Goal: Check status: Check status

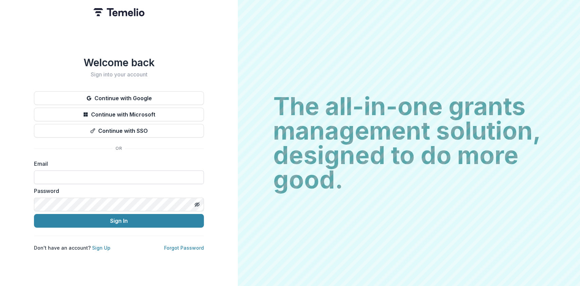
click at [92, 173] on input at bounding box center [119, 178] width 170 height 14
type input "**********"
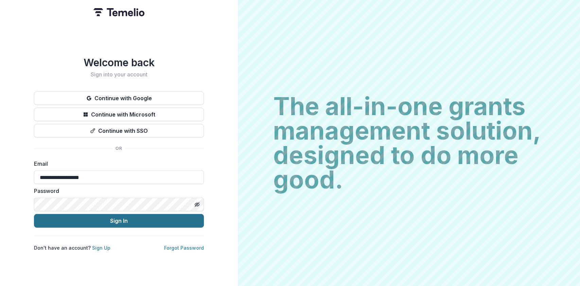
click at [119, 219] on button "Sign In" at bounding box center [119, 221] width 170 height 14
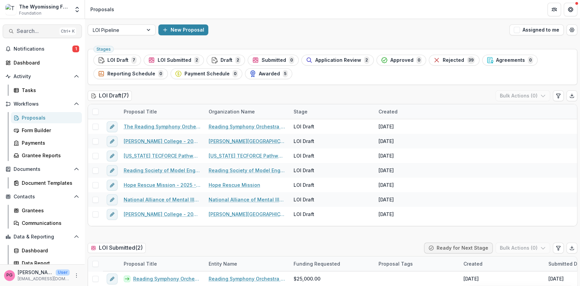
click at [32, 27] on button "Search... Ctrl + K" at bounding box center [42, 31] width 79 height 14
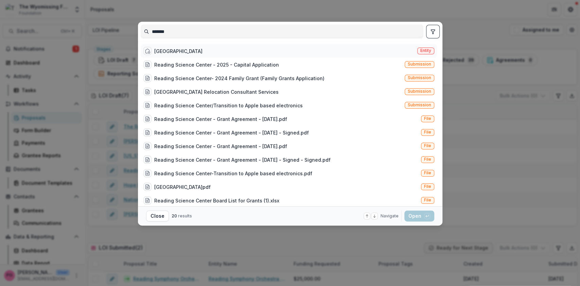
type input "*******"
click at [166, 49] on div "Reading Science Center" at bounding box center [178, 51] width 48 height 7
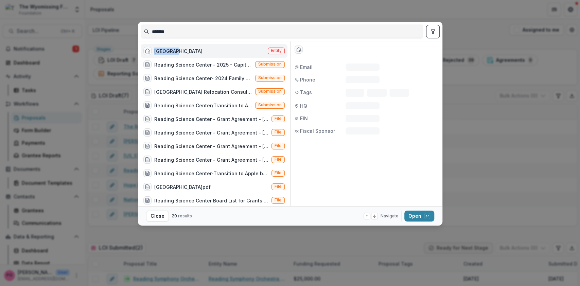
click at [166, 49] on div "Reading Science Center" at bounding box center [178, 51] width 48 height 7
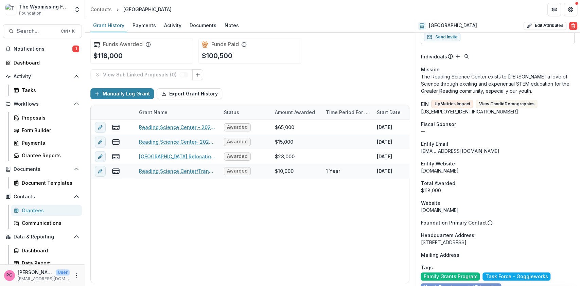
scroll to position [313, 0]
click at [462, 200] on div "Website" at bounding box center [498, 203] width 154 height 7
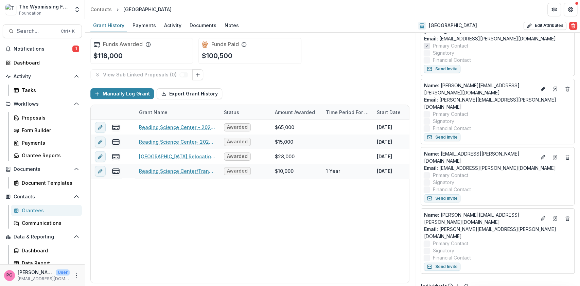
scroll to position [0, 0]
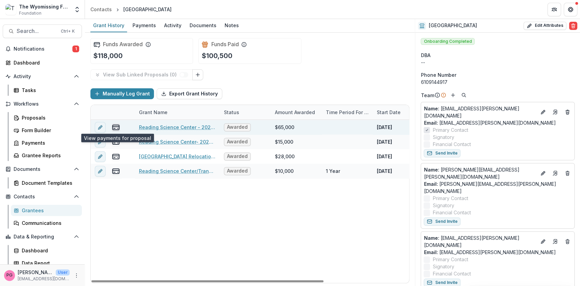
click at [115, 128] on icon "view-payments" at bounding box center [116, 127] width 8 height 8
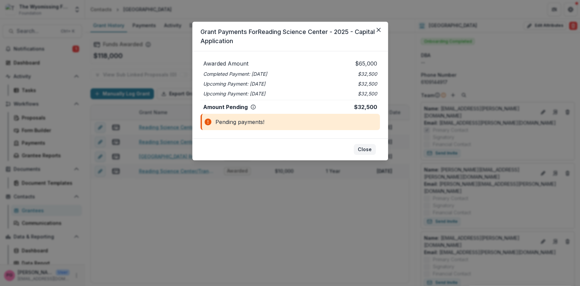
click at [365, 151] on button "Close" at bounding box center [365, 149] width 22 height 11
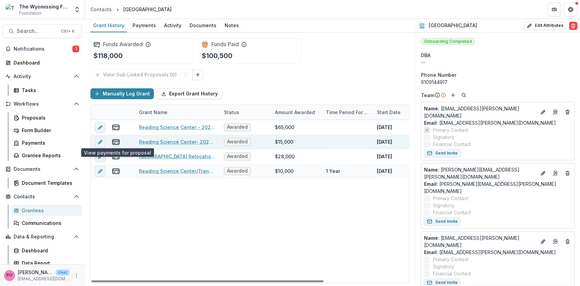
click at [117, 142] on icon "view-payments" at bounding box center [116, 142] width 8 height 8
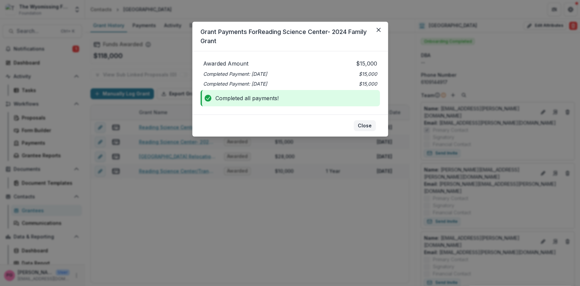
click at [364, 122] on button "Close" at bounding box center [365, 125] width 22 height 11
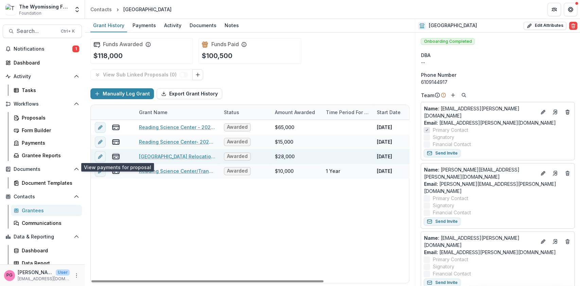
click at [117, 159] on rect "view-payments" at bounding box center [115, 156] width 6 height 5
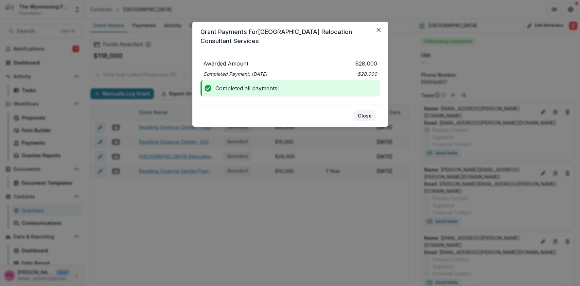
click at [365, 114] on button "Close" at bounding box center [365, 115] width 22 height 11
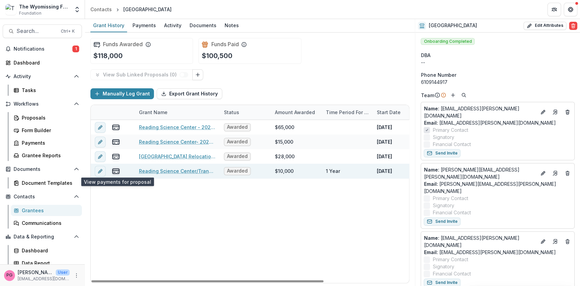
click at [119, 171] on rect "view-payments" at bounding box center [115, 171] width 6 height 5
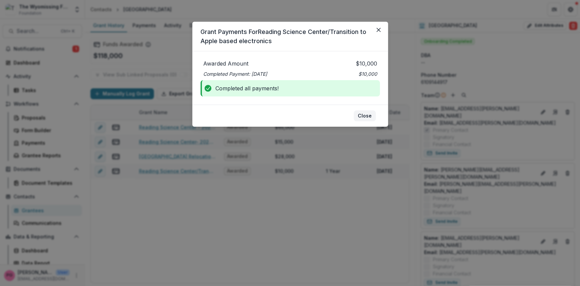
click at [369, 113] on button "Close" at bounding box center [365, 115] width 22 height 11
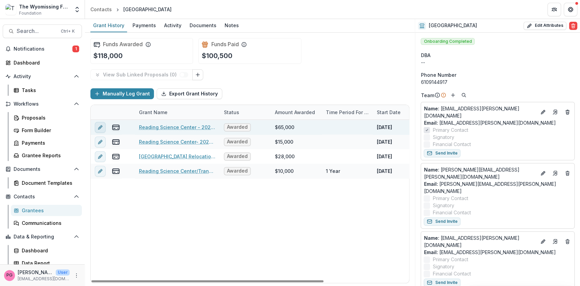
click at [100, 127] on line "edit" at bounding box center [100, 127] width 1 height 1
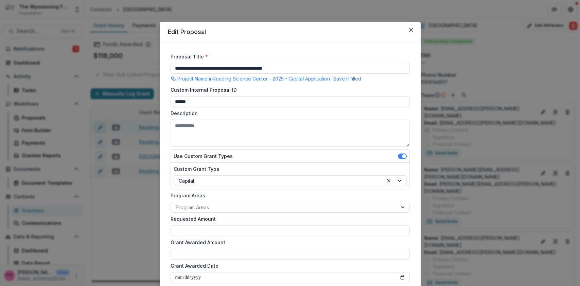
type input "*******"
click at [410, 30] on icon "Close" at bounding box center [411, 30] width 4 height 4
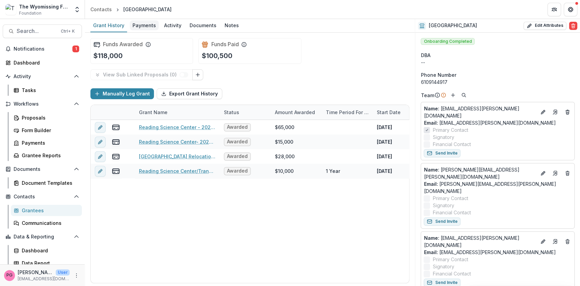
click at [144, 22] on div "Payments" at bounding box center [144, 25] width 29 height 10
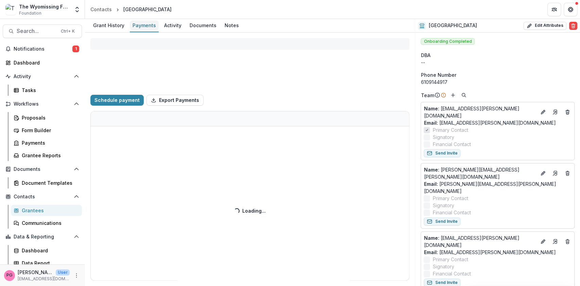
select select "****"
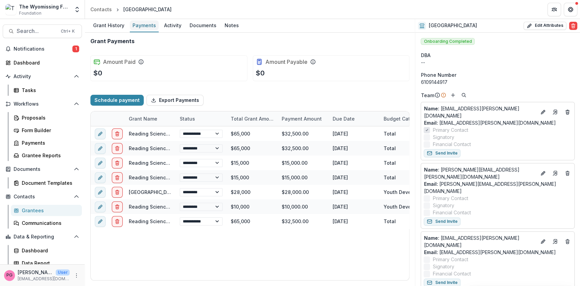
select select "****"
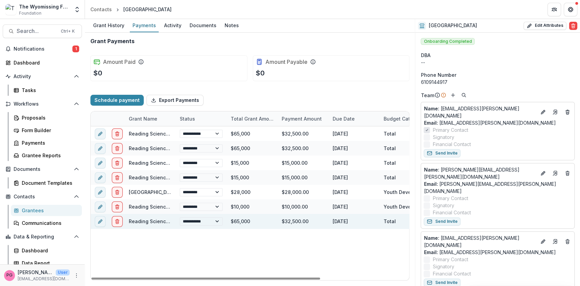
select select "****"
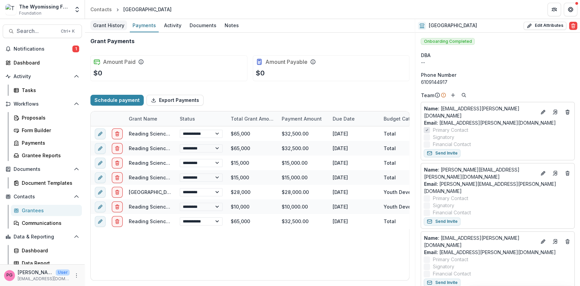
click at [105, 25] on div "Grant History" at bounding box center [108, 25] width 37 height 10
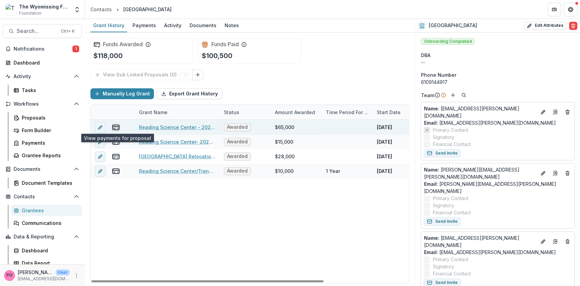
click at [117, 124] on icon "view-payments" at bounding box center [116, 127] width 8 height 8
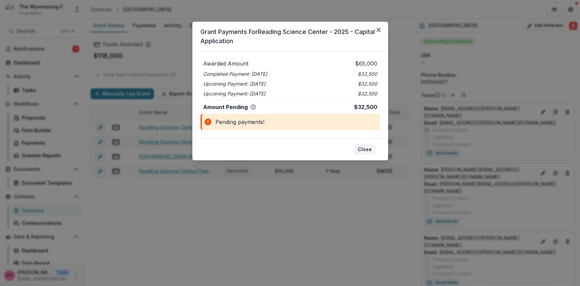
click at [367, 148] on button "Close" at bounding box center [365, 149] width 22 height 11
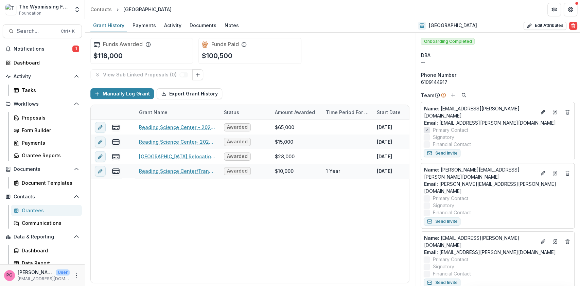
click at [325, 5] on header "Contacts Reading Science Center" at bounding box center [332, 9] width 495 height 19
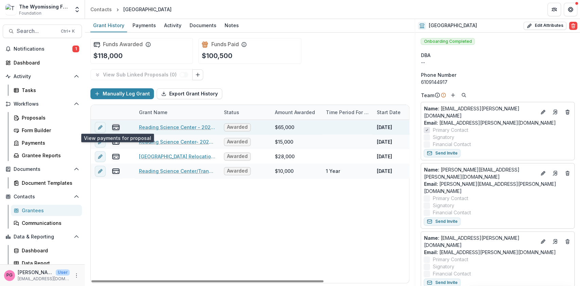
click at [115, 125] on icon "view-payments" at bounding box center [116, 127] width 8 height 8
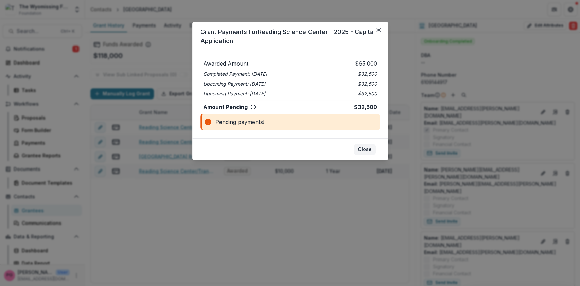
click at [365, 147] on button "Close" at bounding box center [365, 149] width 22 height 11
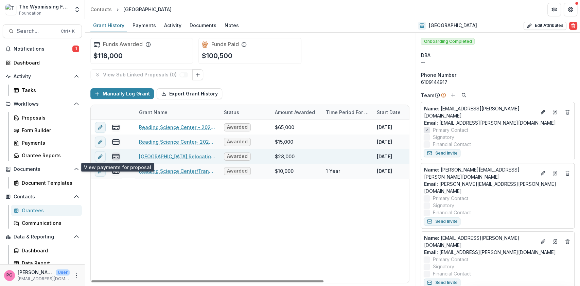
click at [116, 154] on icon "view-payments" at bounding box center [116, 157] width 8 height 8
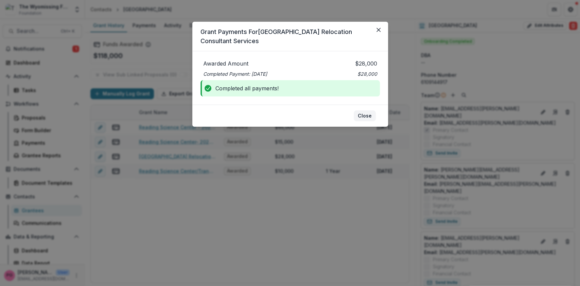
click at [368, 114] on button "Close" at bounding box center [365, 115] width 22 height 11
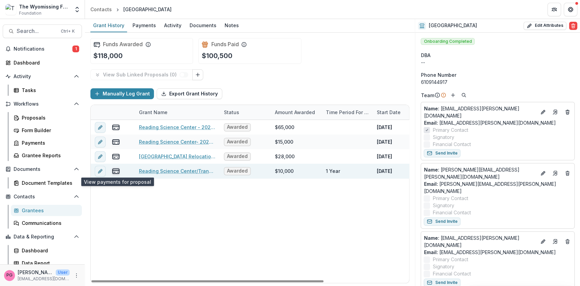
click at [116, 171] on icon "view-payments" at bounding box center [116, 171] width 8 height 8
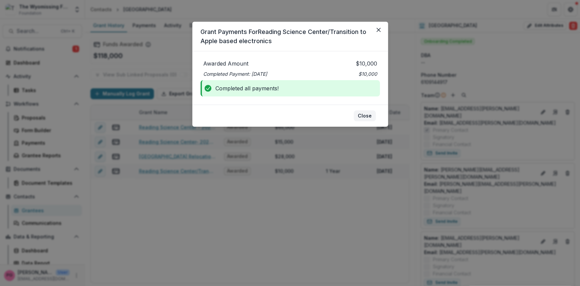
click at [362, 114] on button "Close" at bounding box center [365, 115] width 22 height 11
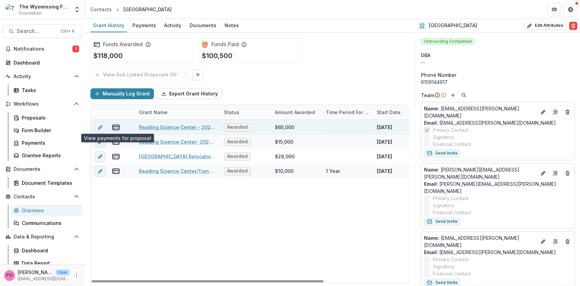
click at [117, 126] on line "view-payments" at bounding box center [115, 126] width 6 height 0
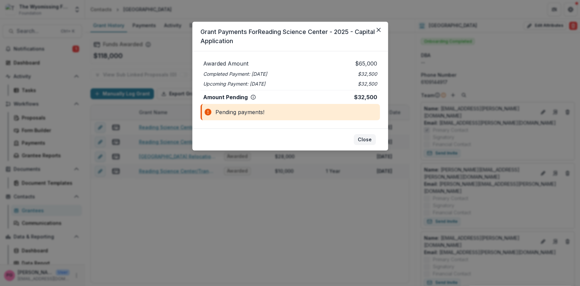
click at [365, 138] on button "Close" at bounding box center [365, 139] width 22 height 11
